Goal: Information Seeking & Learning: Learn about a topic

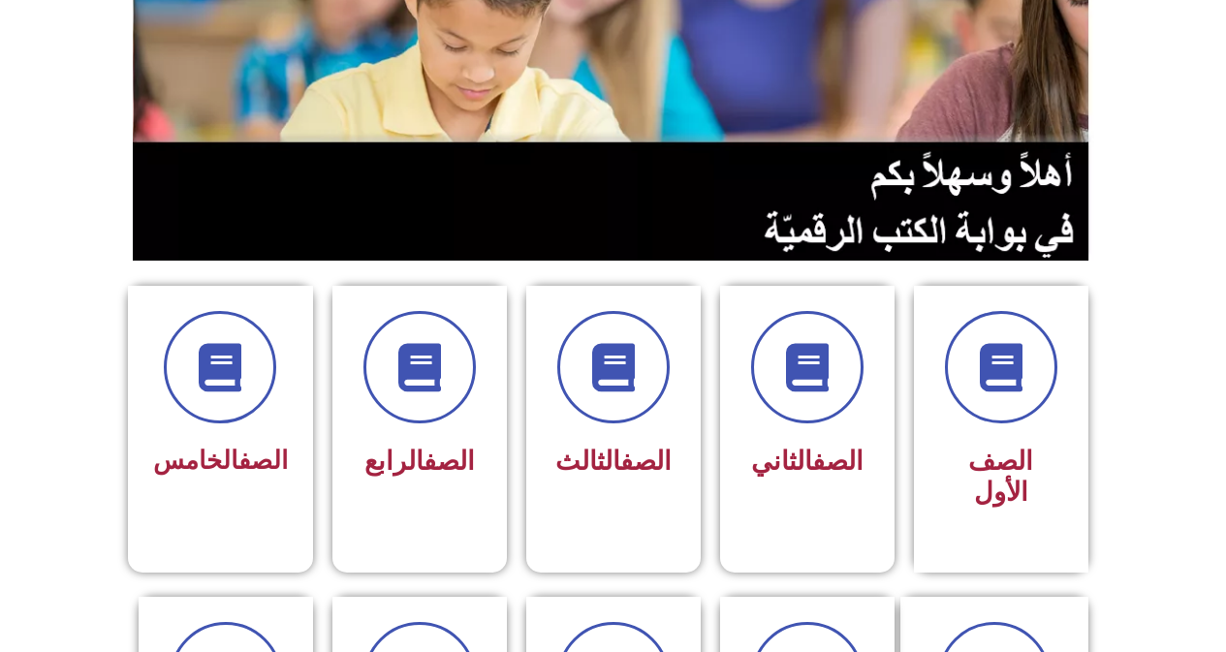
scroll to position [291, 0]
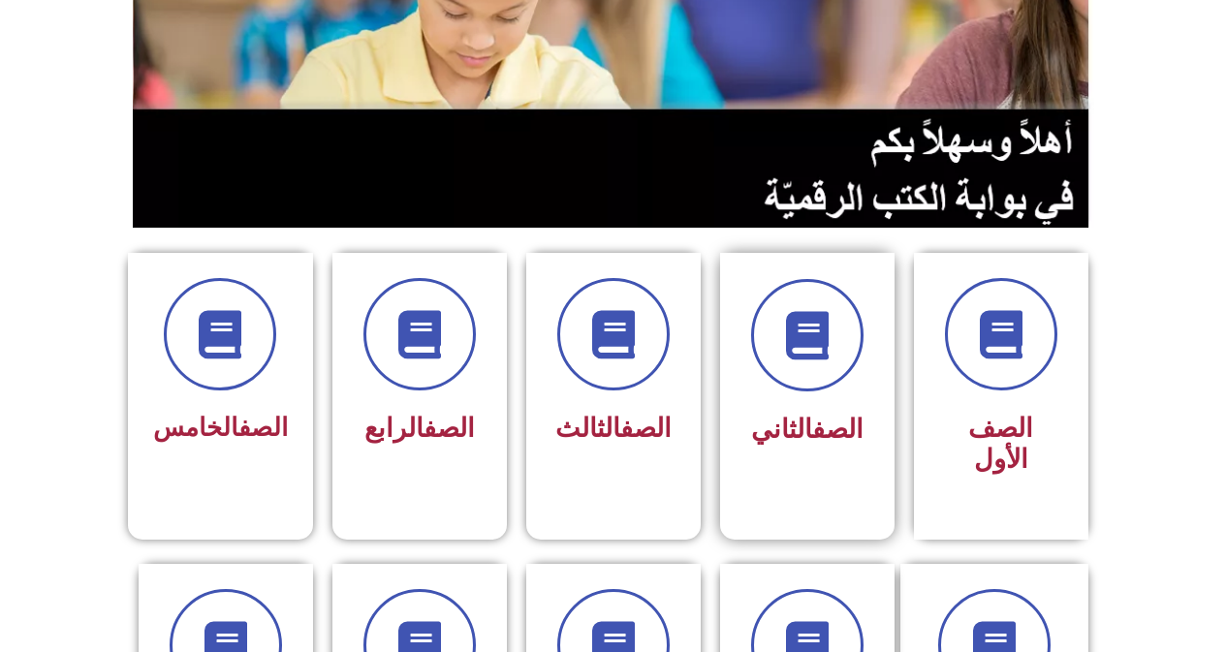
click at [772, 394] on div "الصف الثاني" at bounding box center [807, 366] width 122 height 175
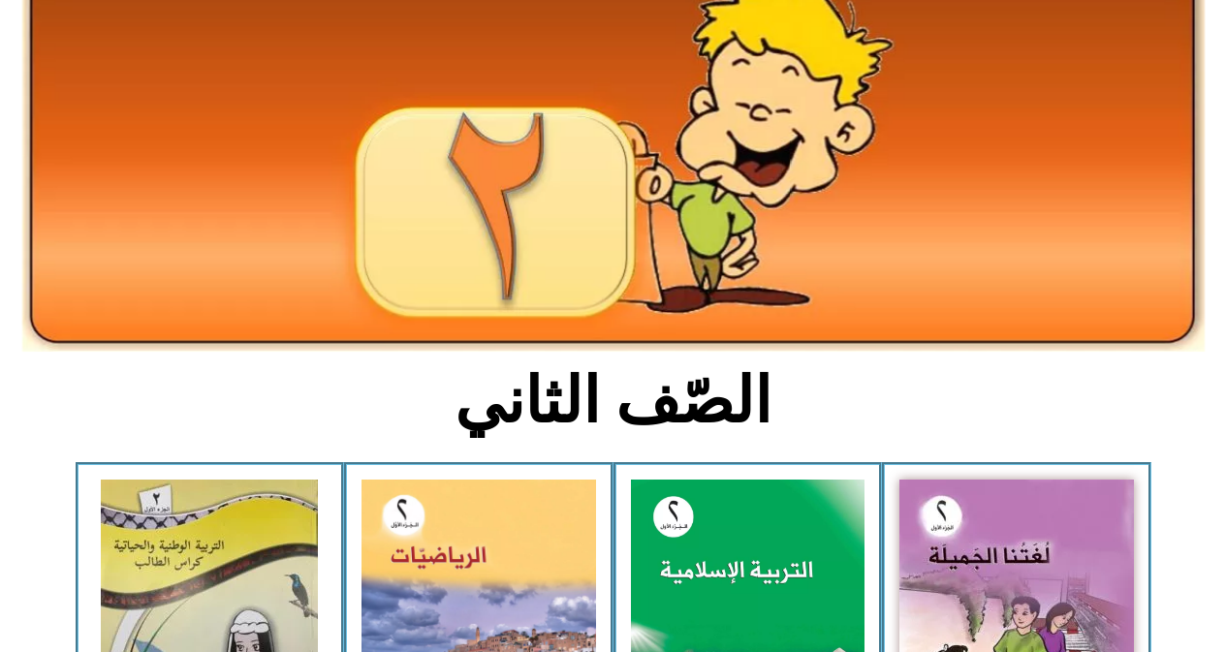
scroll to position [291, 0]
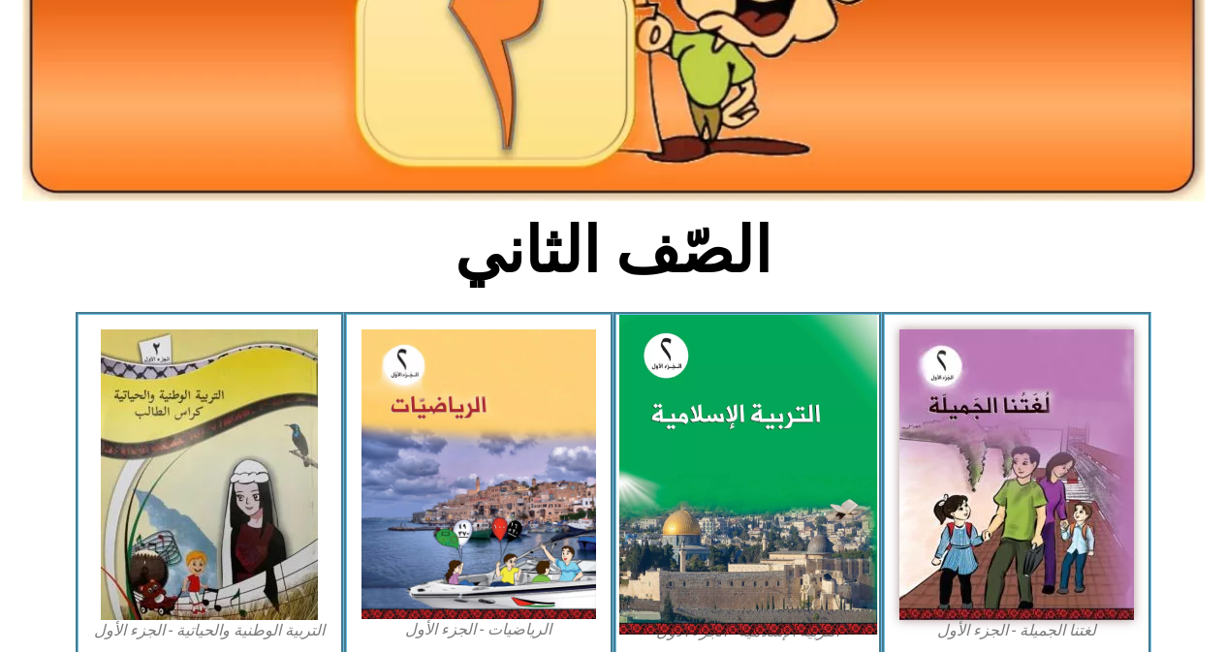
click at [673, 442] on img at bounding box center [747, 475] width 258 height 321
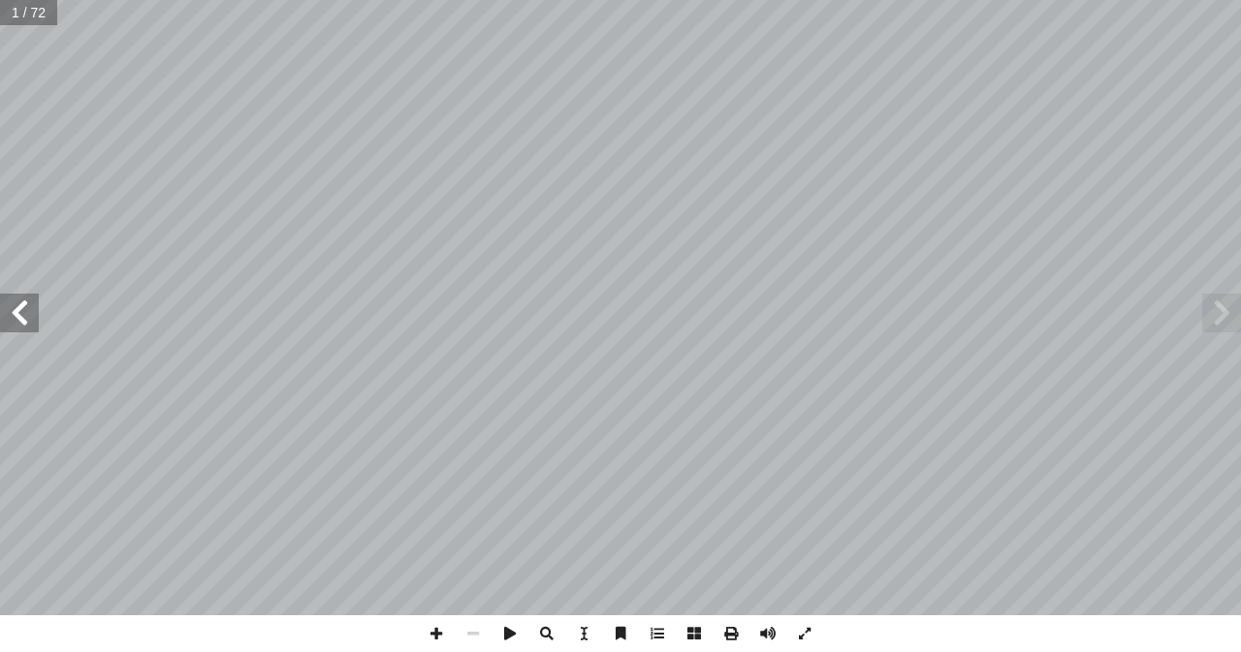
click at [20, 313] on span at bounding box center [19, 313] width 39 height 39
click at [16, 312] on span at bounding box center [19, 313] width 39 height 39
click at [438, 633] on span at bounding box center [436, 634] width 37 height 37
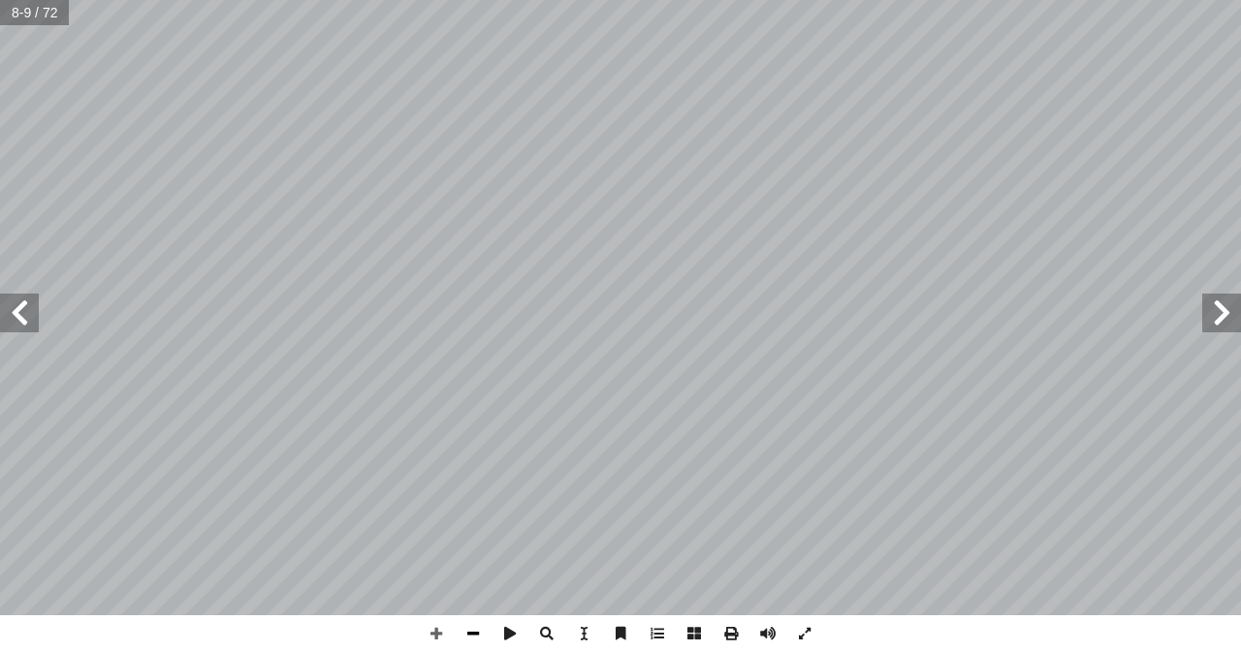
click at [472, 633] on div ". َ ة َ ل َ م ْ س َ لب � فيها ُ د ِّ د َ ُر أ � َ ف ِ ق � و َ م ُ ل ِّ ث َ م أ …" at bounding box center [620, 326] width 1241 height 652
click at [468, 629] on span at bounding box center [473, 634] width 37 height 37
click at [15, 307] on span at bounding box center [19, 313] width 39 height 39
click at [16, 307] on span at bounding box center [19, 313] width 39 height 39
click at [16, 309] on span at bounding box center [19, 313] width 39 height 39
